Goal: Information Seeking & Learning: Understand process/instructions

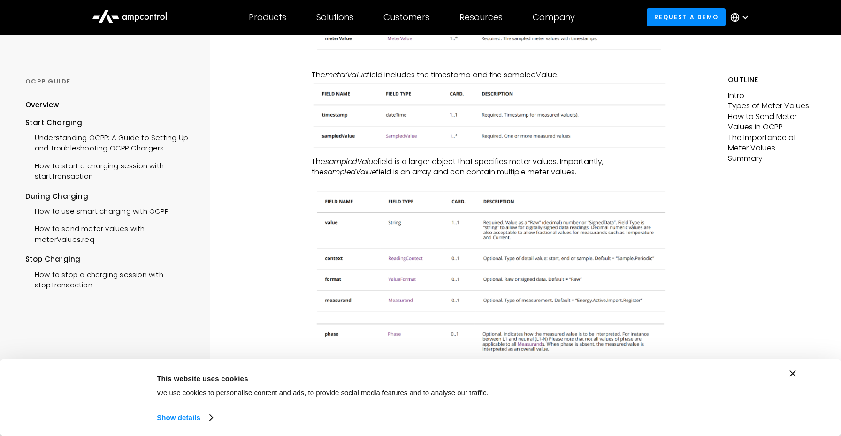
scroll to position [630, 0]
click at [107, 230] on div "How to send meter values with meterValues.req" at bounding box center [109, 233] width 168 height 28
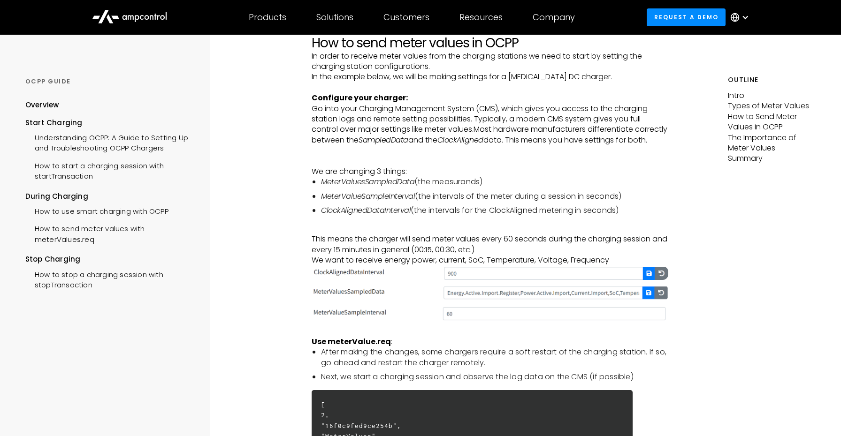
scroll to position [1299, 0]
